Goal: Navigation & Orientation: Find specific page/section

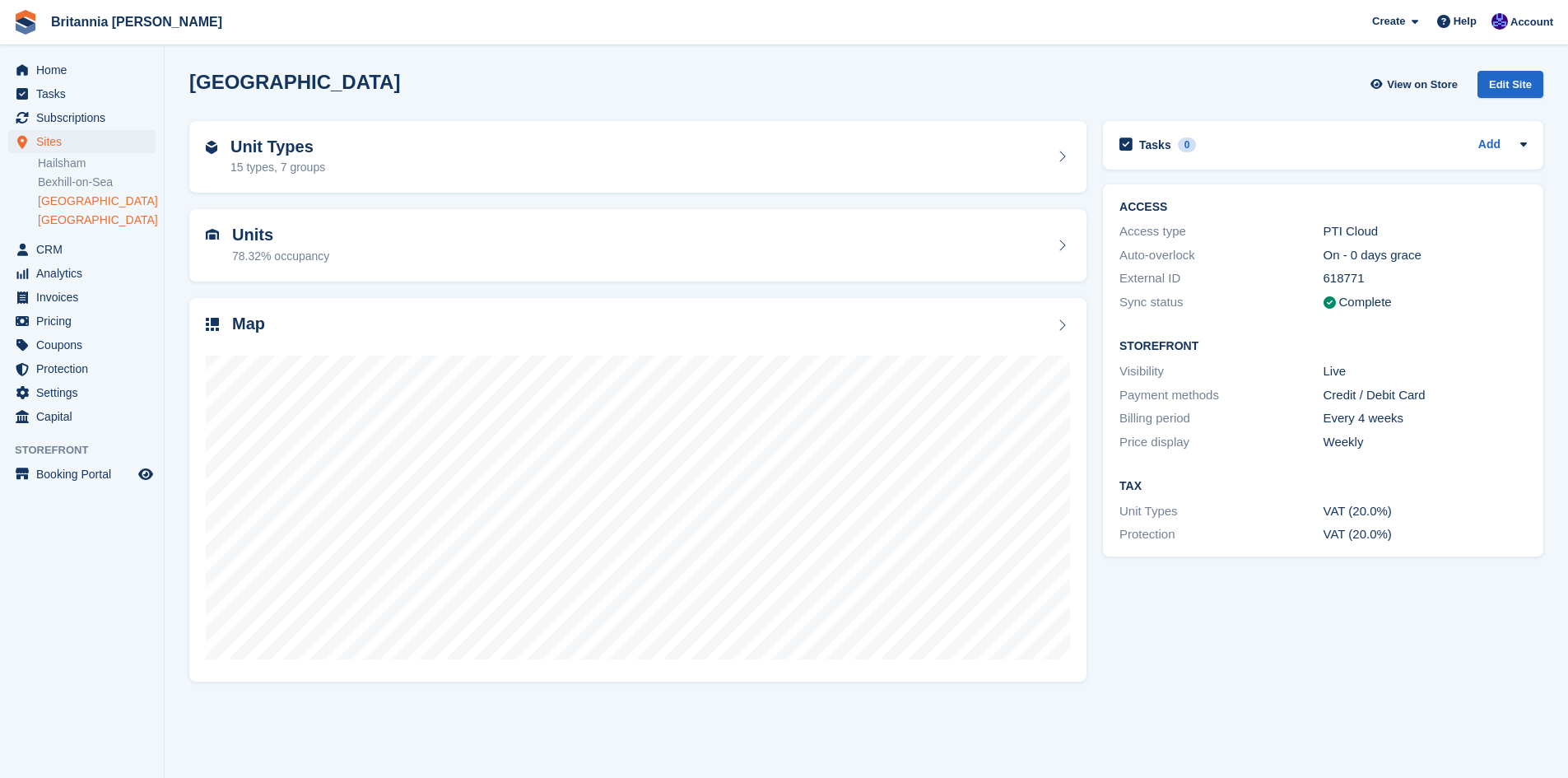
click at [61, 217] on link "[GEOGRAPHIC_DATA]" at bounding box center [96, 220] width 118 height 15
